Goal: Contribute content

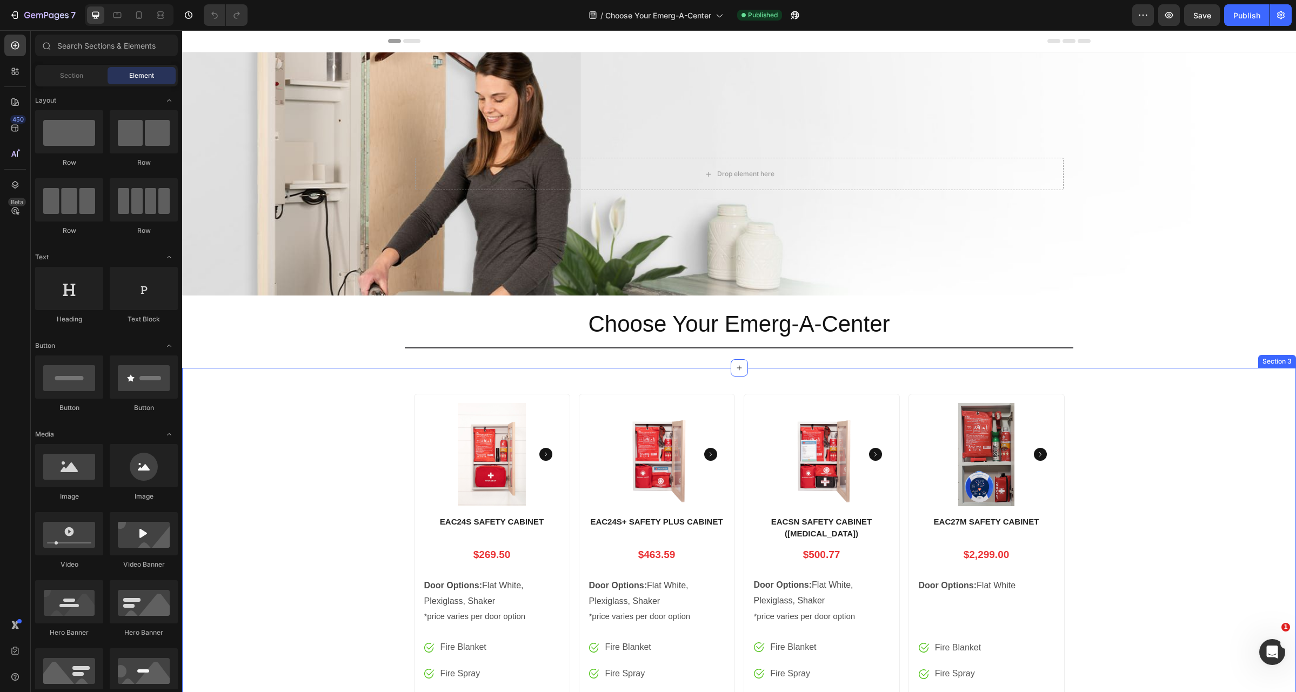
click at [824, 525] on h1 "EACSN SAFETY CABINET ([MEDICAL_DATA])" at bounding box center [822, 528] width 138 height 26
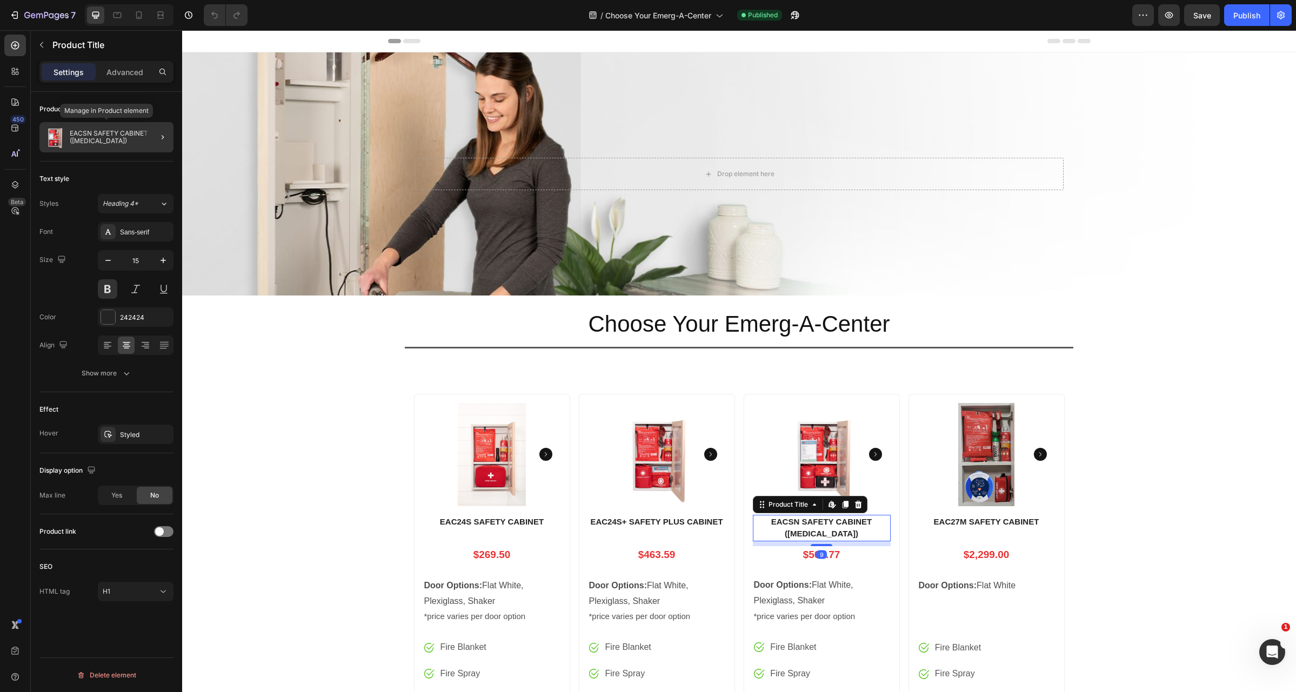
click at [98, 138] on p "EACSN SAFETY CABINET ([MEDICAL_DATA])" at bounding box center [119, 137] width 99 height 15
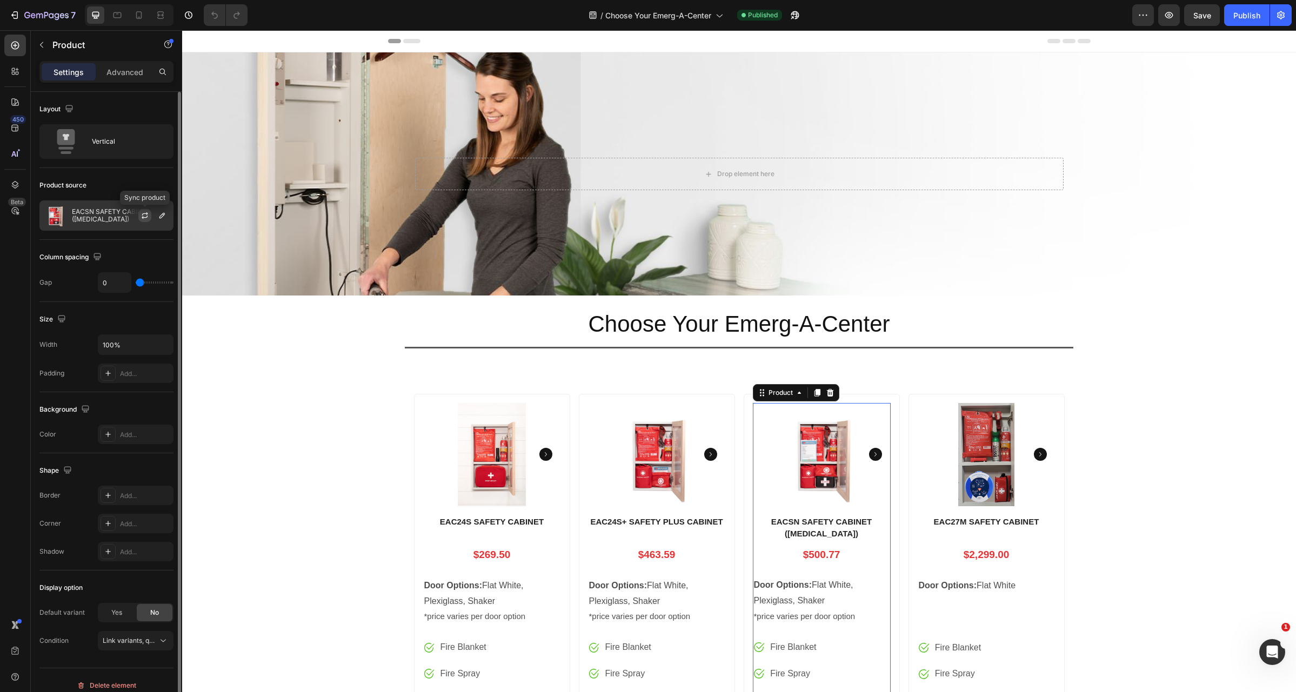
click at [146, 213] on icon "button" at bounding box center [145, 215] width 9 height 9
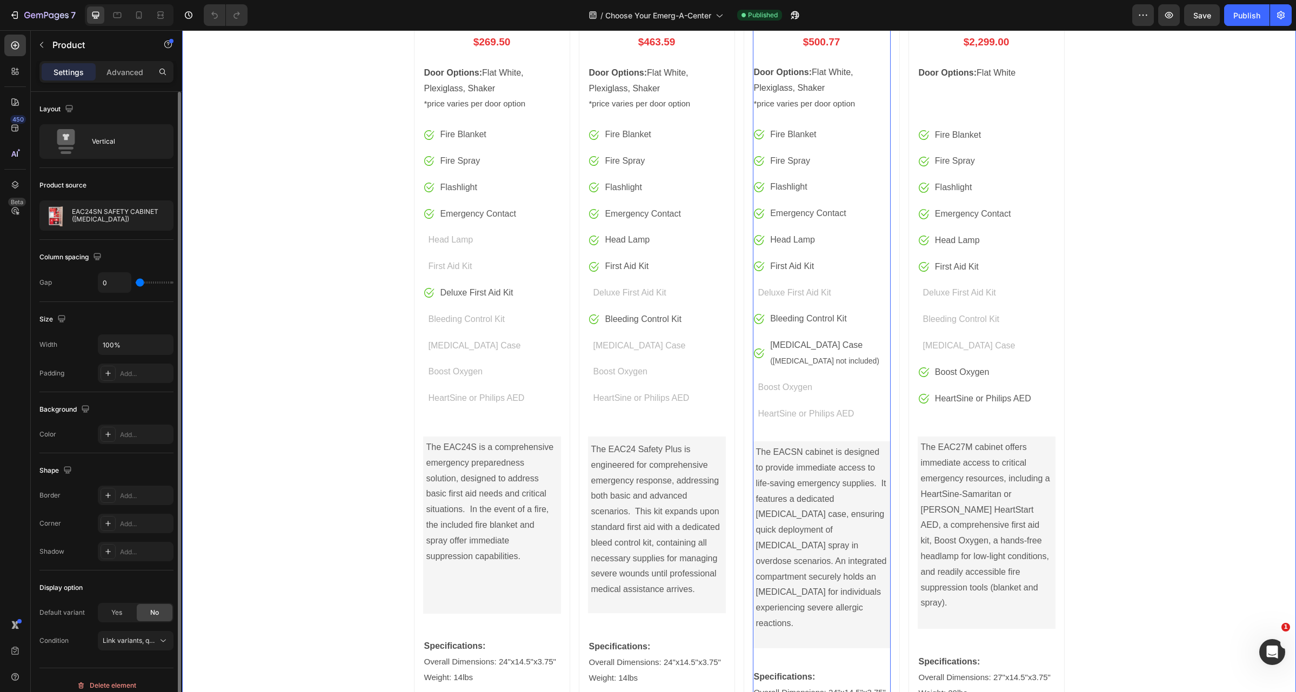
scroll to position [573, 0]
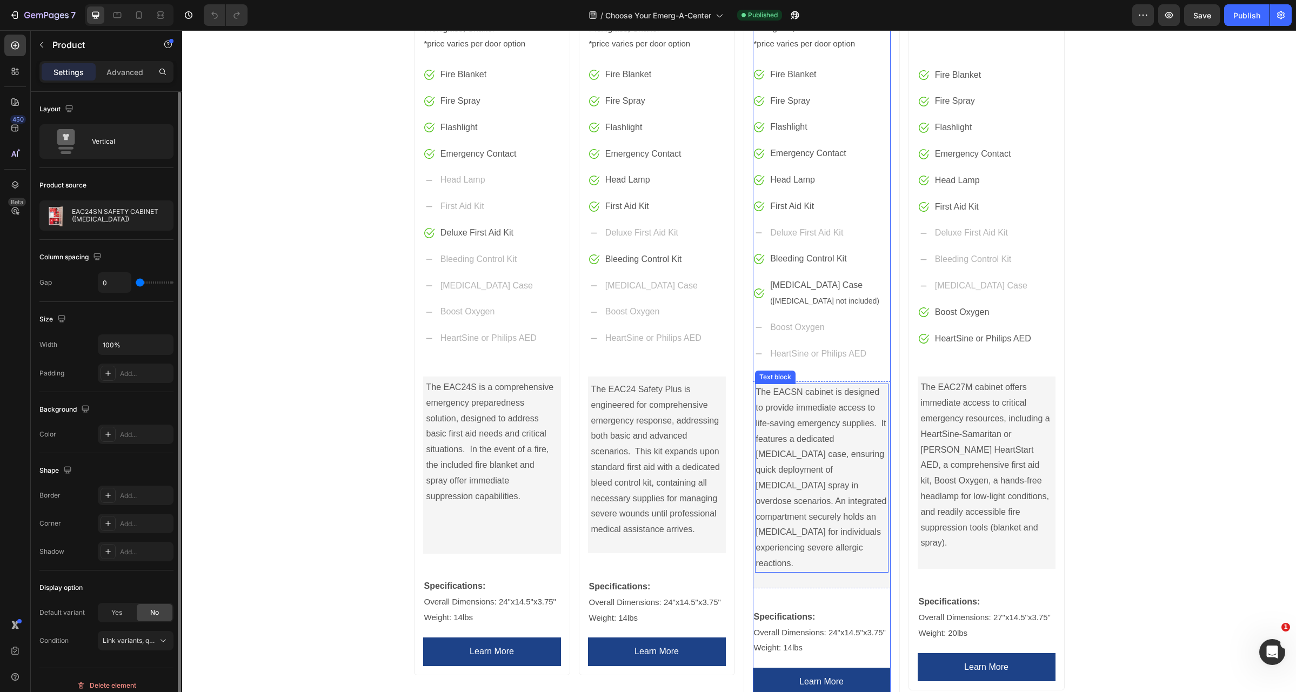
click at [793, 395] on p "The EACSN cabinet is designed to provide immediate access to life-saving emerge…" at bounding box center [821, 478] width 131 height 187
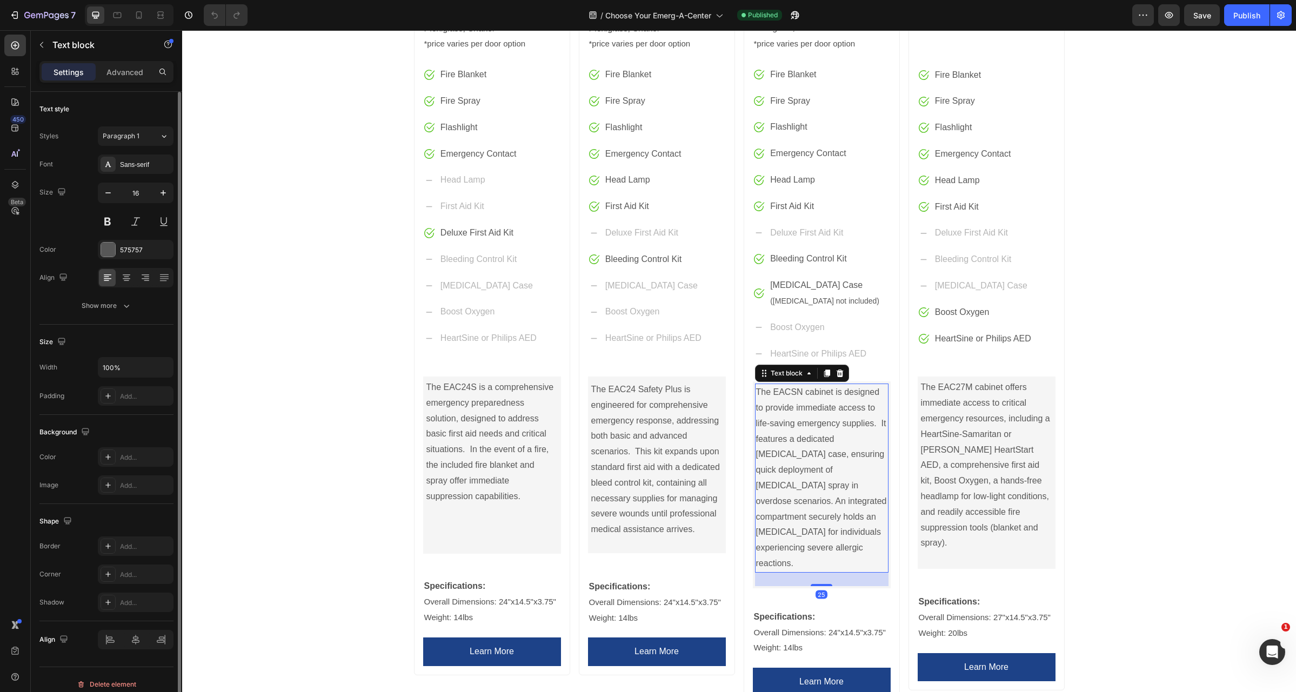
click at [786, 392] on p "The EACSN cabinet is designed to provide immediate access to life-saving emerge…" at bounding box center [821, 478] width 131 height 187
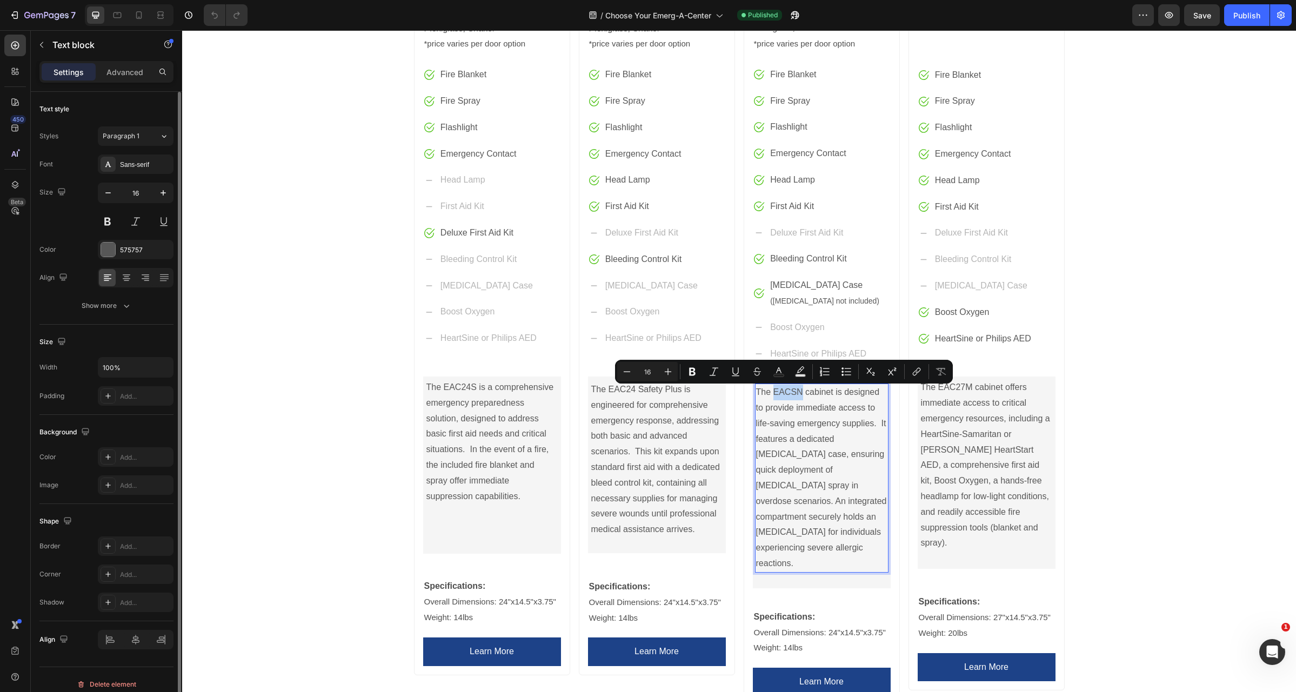
click at [786, 392] on p "The EACSN cabinet is designed to provide immediate access to life-saving emerge…" at bounding box center [821, 478] width 131 height 187
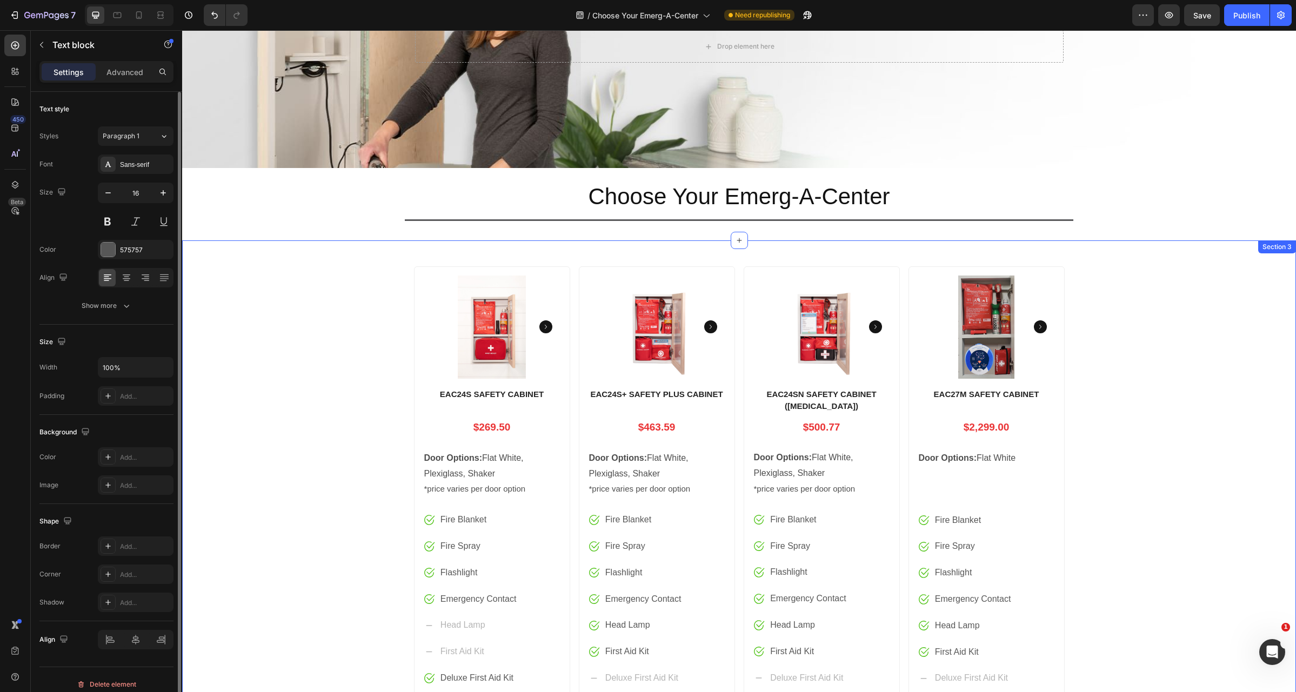
scroll to position [121, 0]
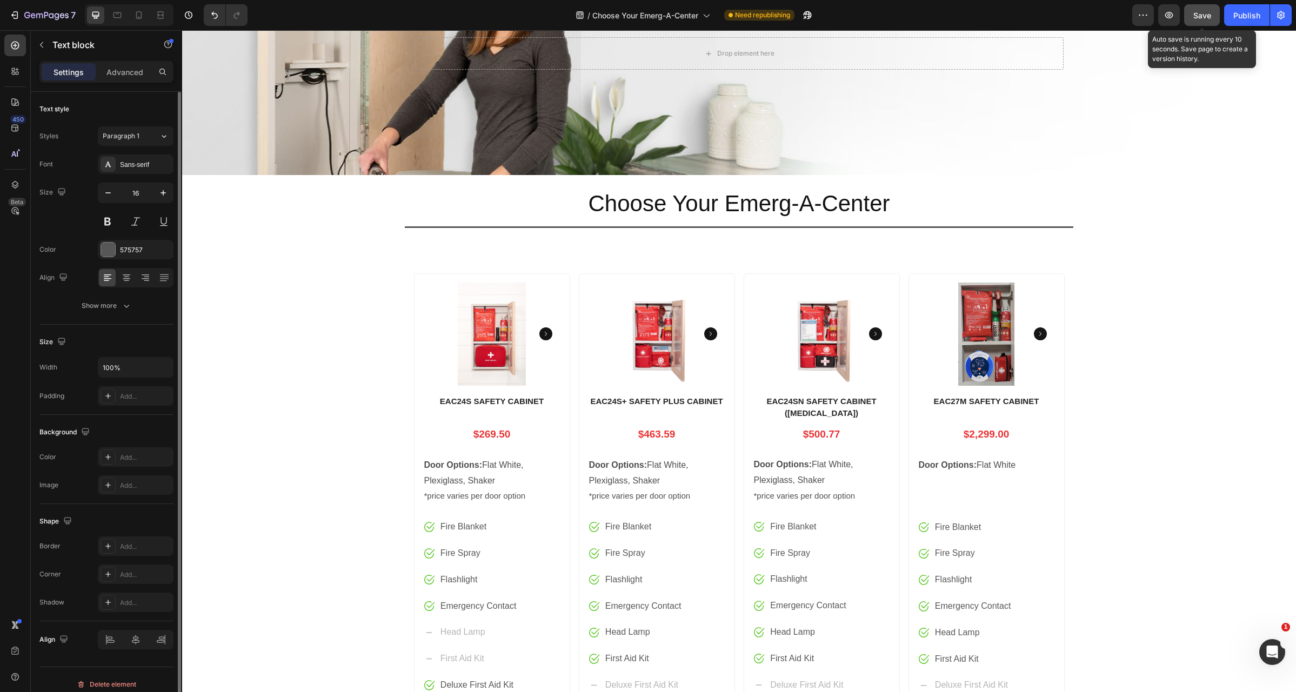
click at [1200, 15] on span "Save" at bounding box center [1202, 15] width 18 height 9
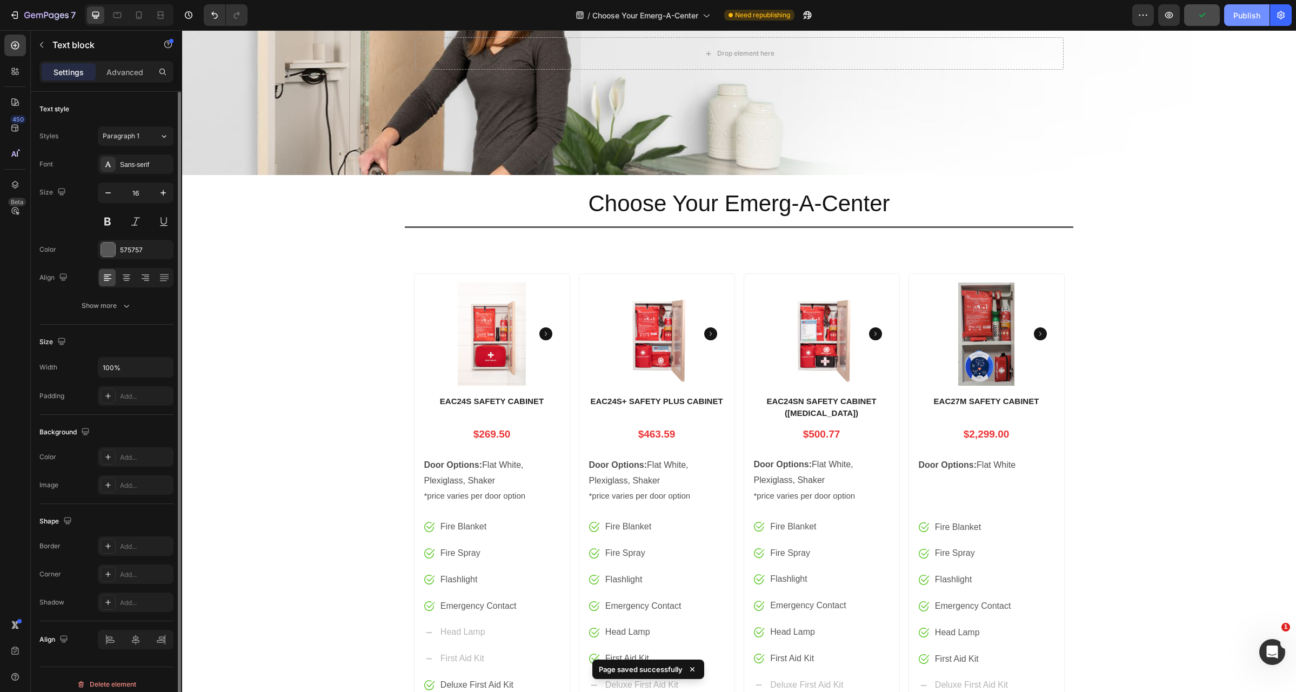
click at [1247, 14] on div "Publish" at bounding box center [1246, 15] width 27 height 11
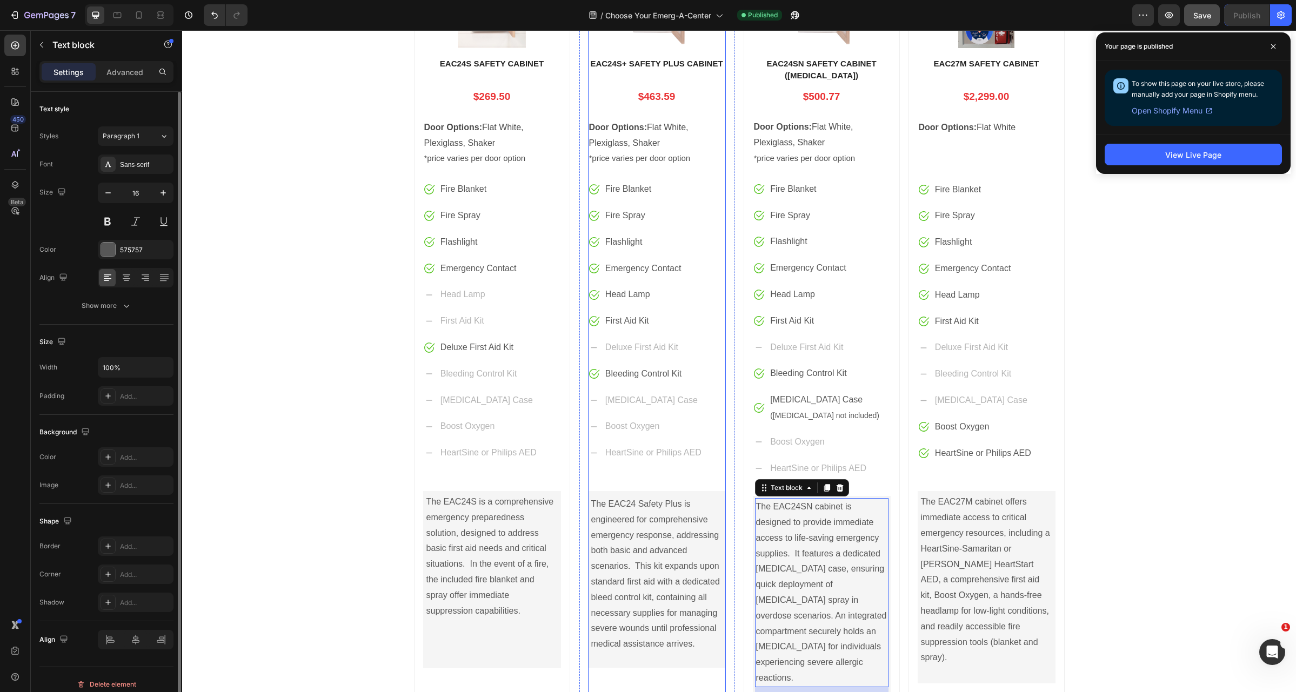
scroll to position [518, 0]
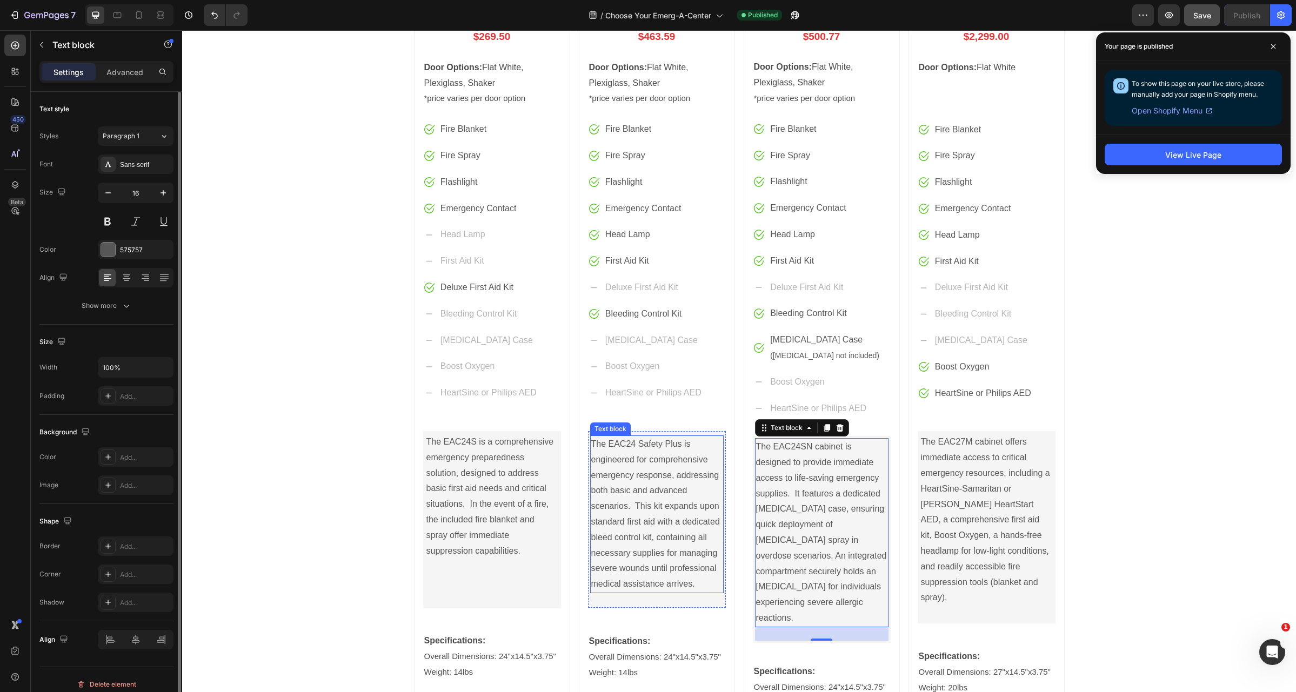
click at [629, 440] on p "The EAC24 Safety Plus is engineered for comprehensive emergency response, addre…" at bounding box center [656, 515] width 131 height 156
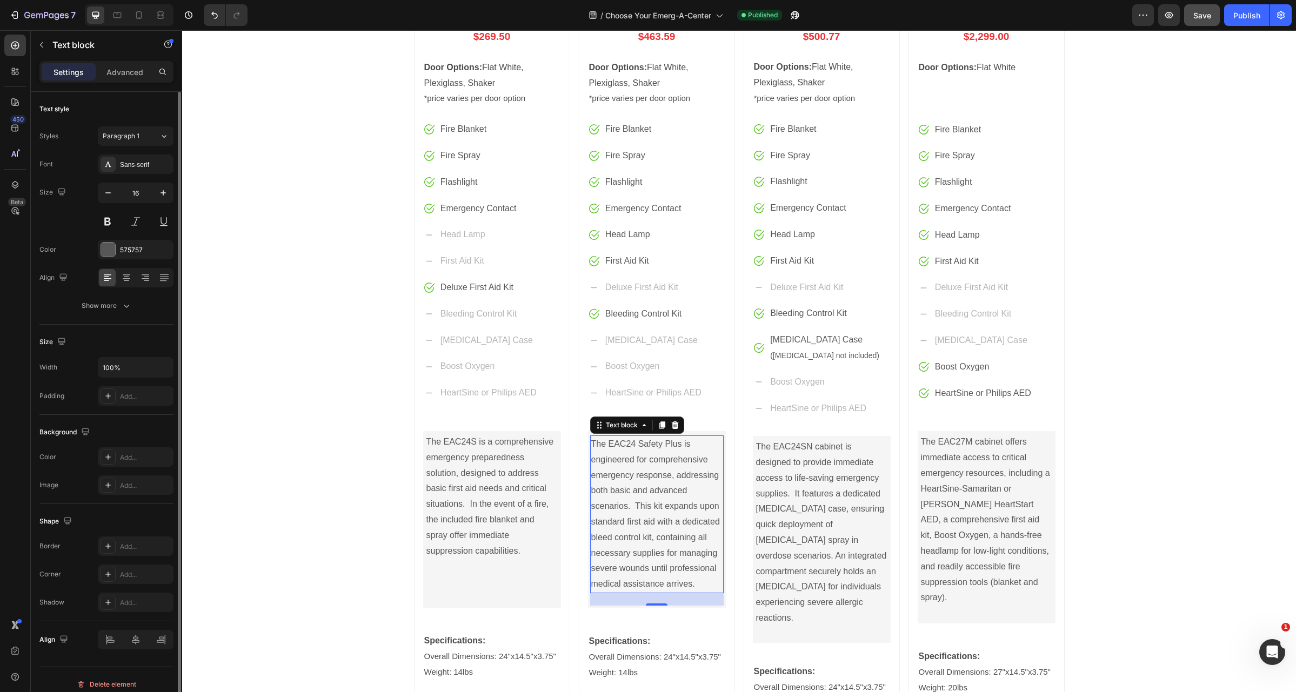
click at [630, 444] on p "The EAC24 Safety Plus is engineered for comprehensive emergency response, addre…" at bounding box center [656, 515] width 131 height 156
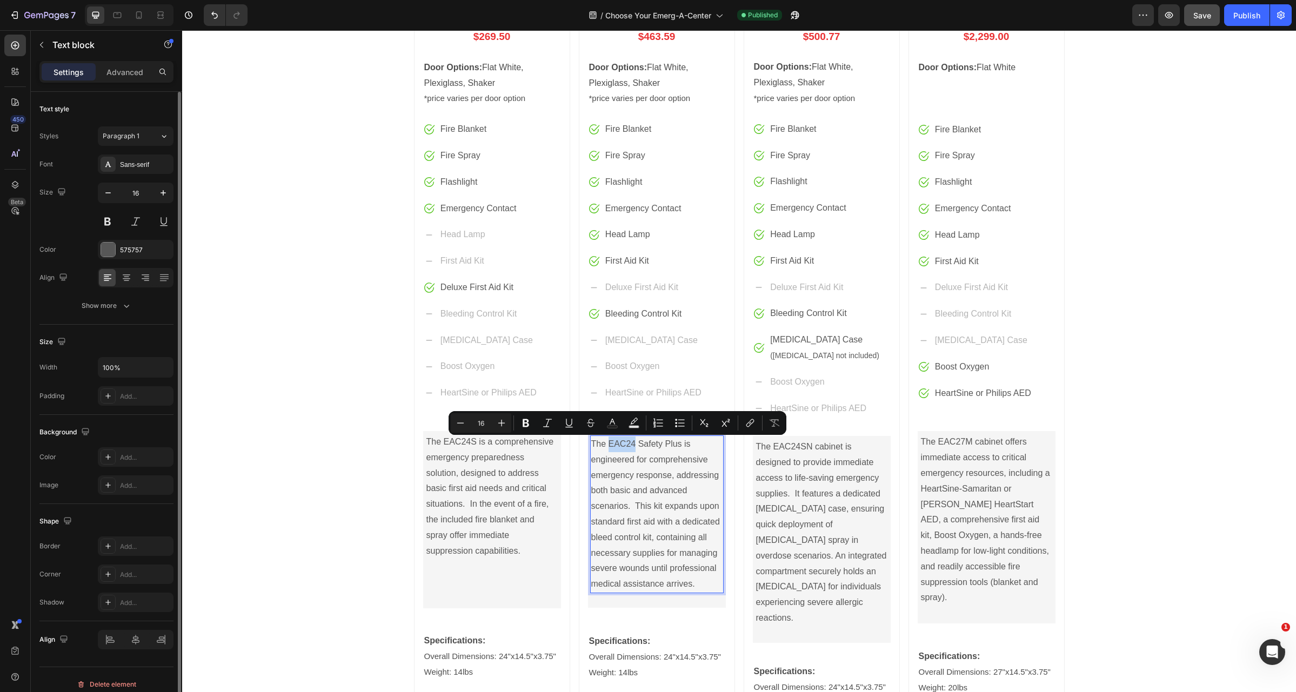
click at [630, 445] on p "The EAC24 Safety Plus is engineered for comprehensive emergency response, addre…" at bounding box center [656, 515] width 131 height 156
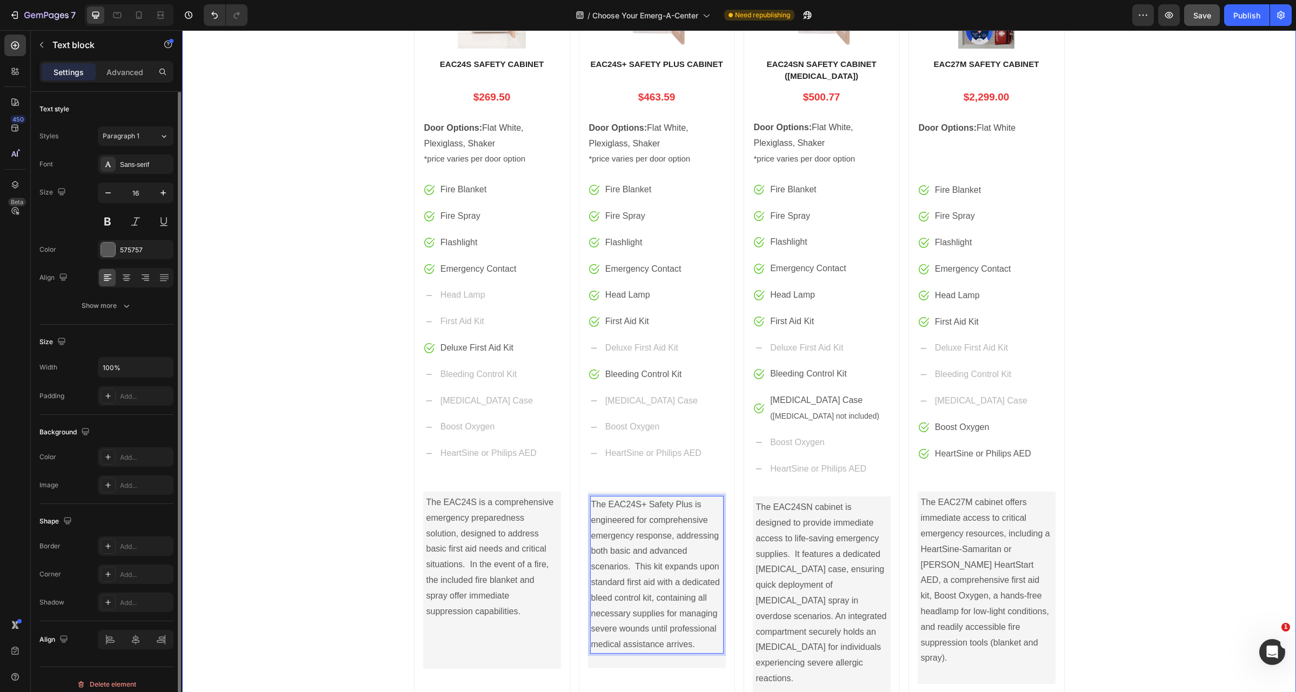
scroll to position [520, 0]
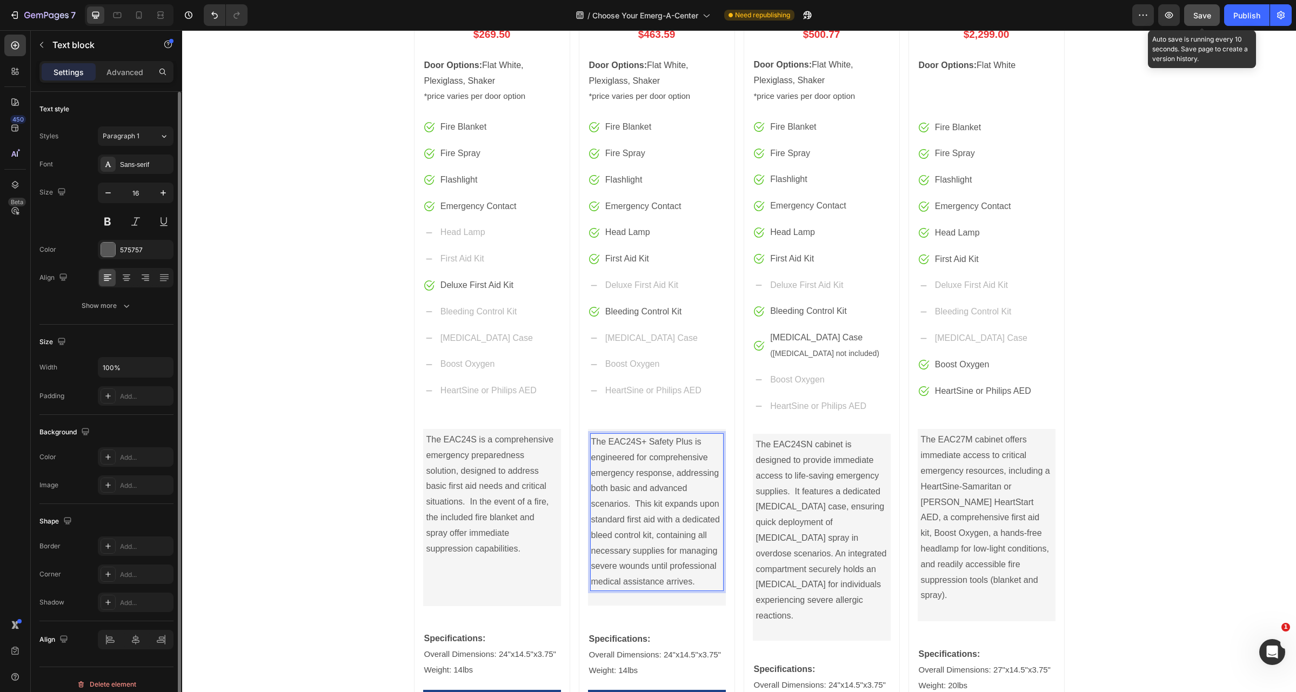
click at [1200, 21] on button "Save" at bounding box center [1202, 15] width 36 height 22
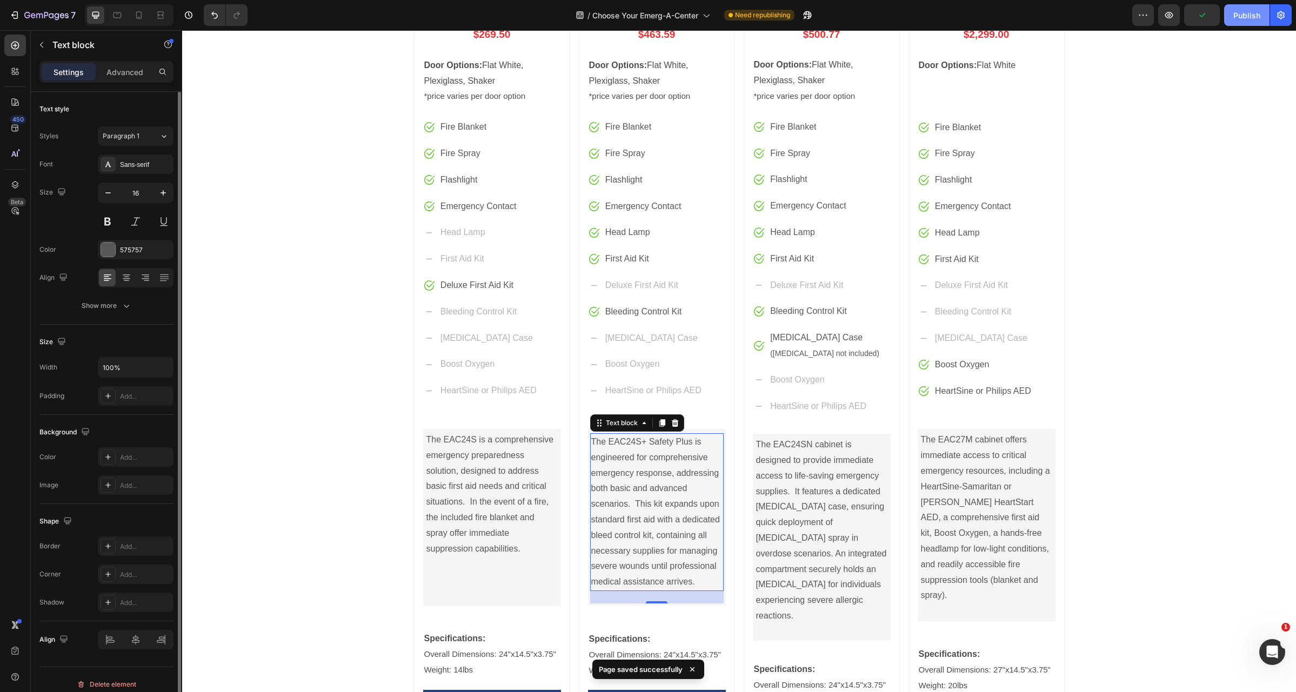
click at [1239, 18] on div "Publish" at bounding box center [1246, 15] width 27 height 11
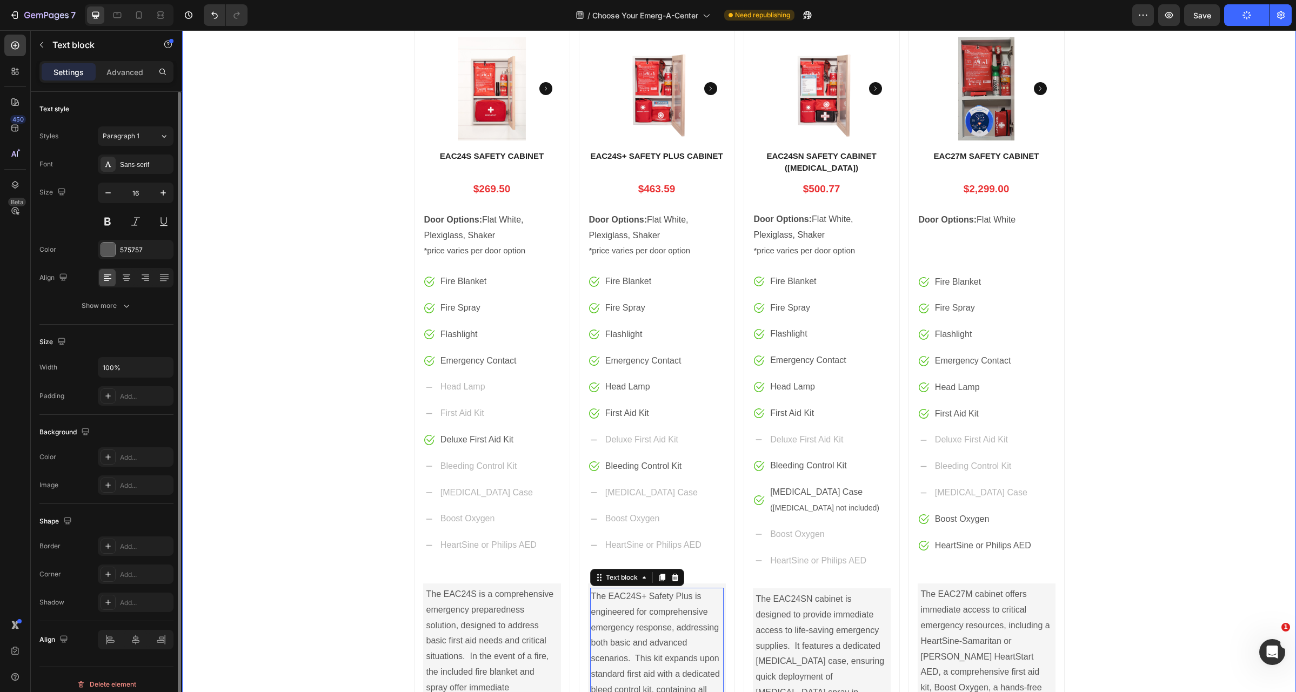
scroll to position [342, 0]
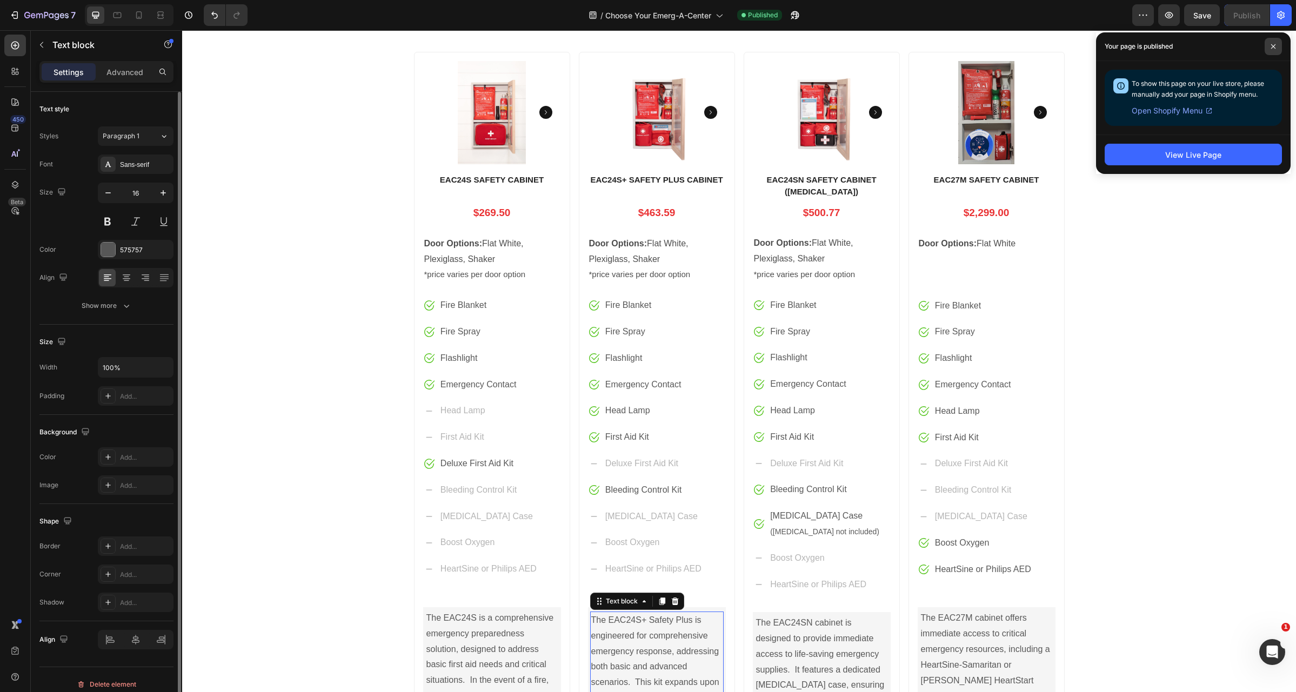
click at [1274, 47] on icon at bounding box center [1273, 46] width 4 height 4
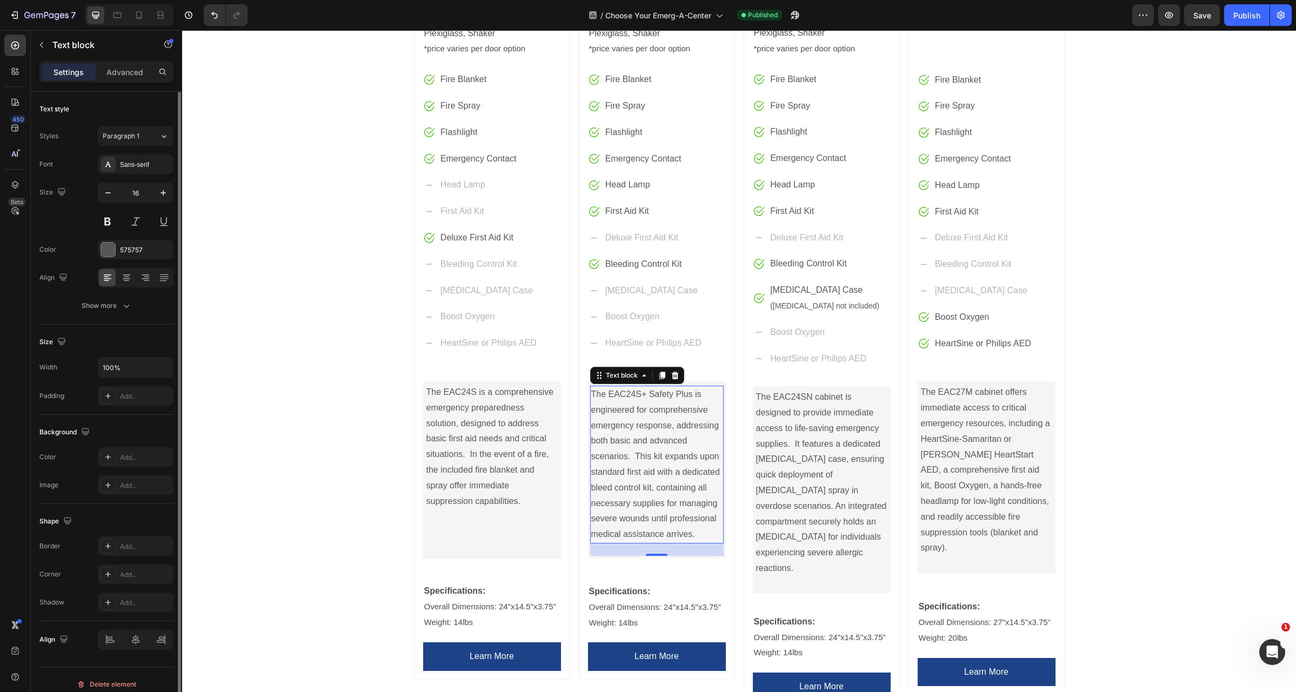
scroll to position [388, 0]
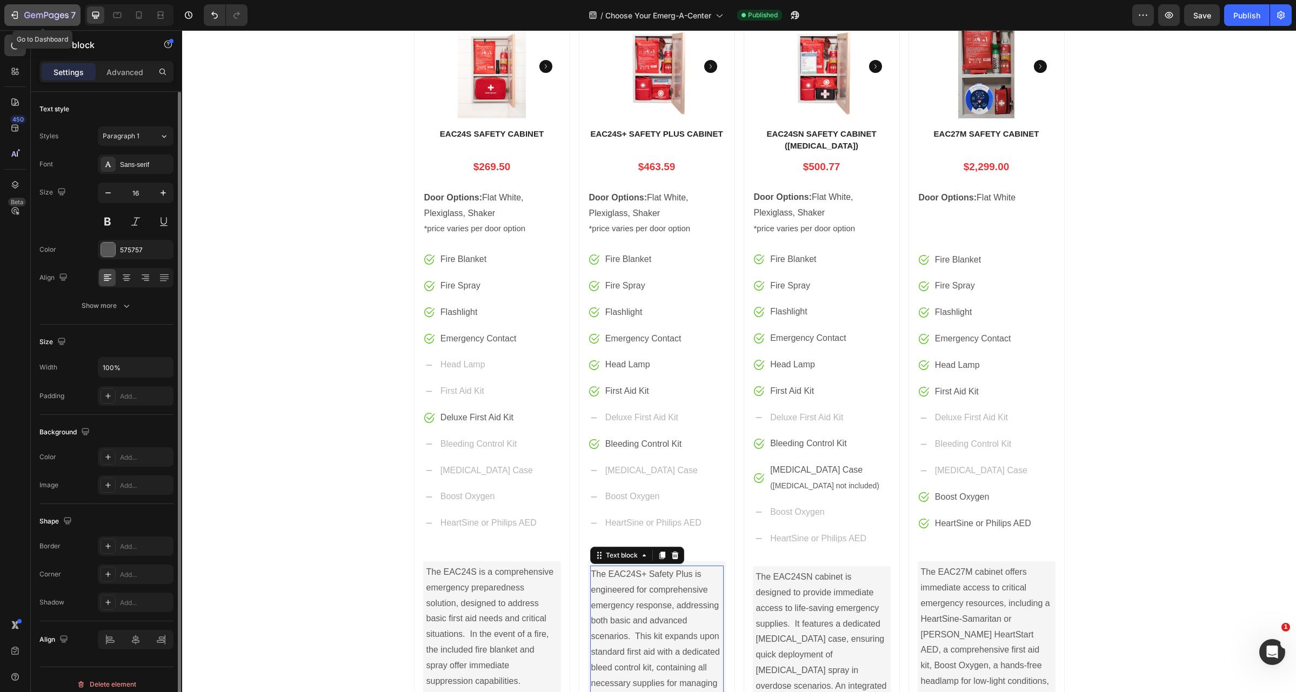
click at [36, 16] on icon "button" at bounding box center [39, 16] width 6 height 5
